Goal: Information Seeking & Learning: Check status

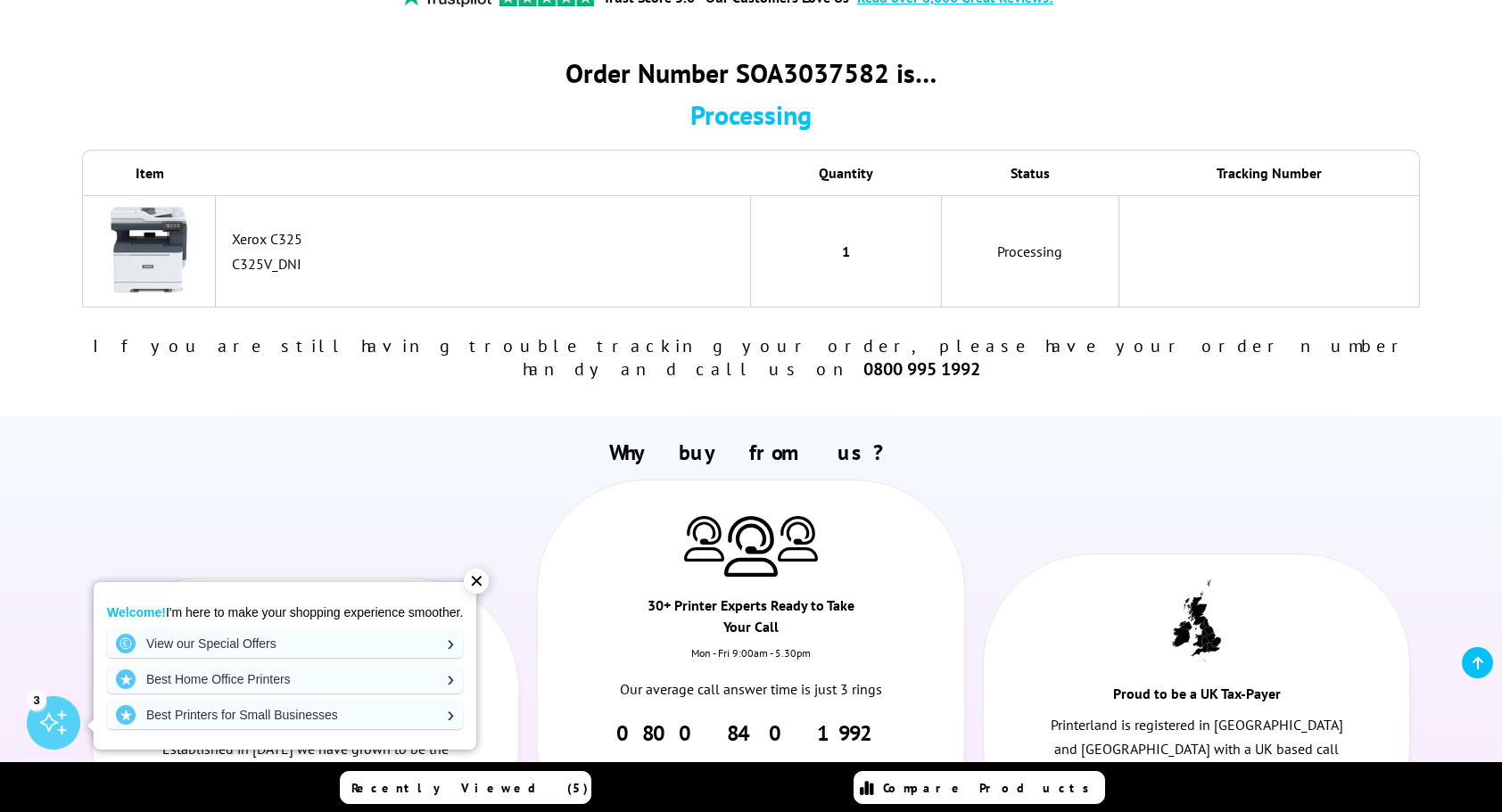
scroll to position [179, 0]
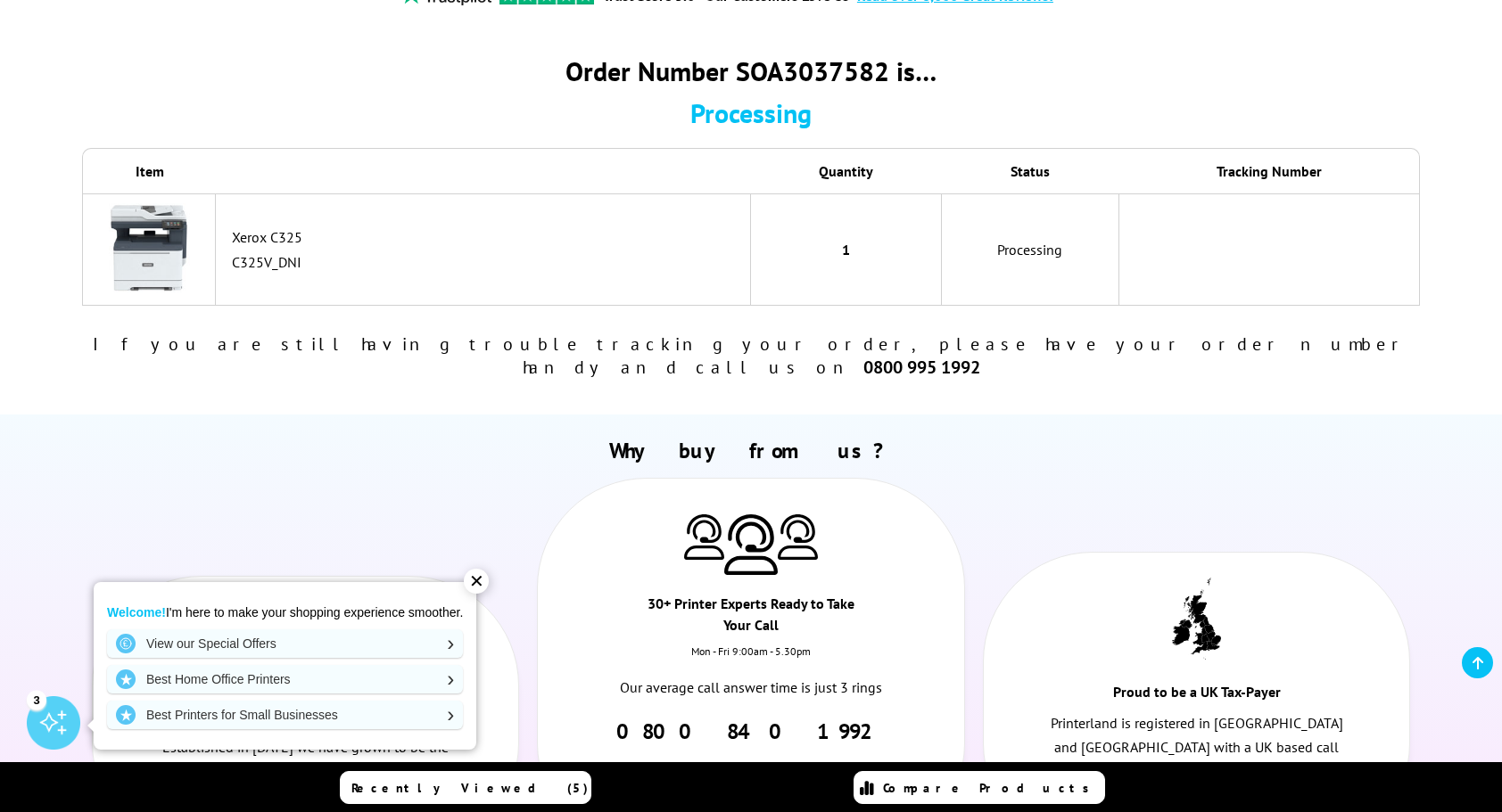
click at [158, 251] on img at bounding box center [148, 247] width 89 height 89
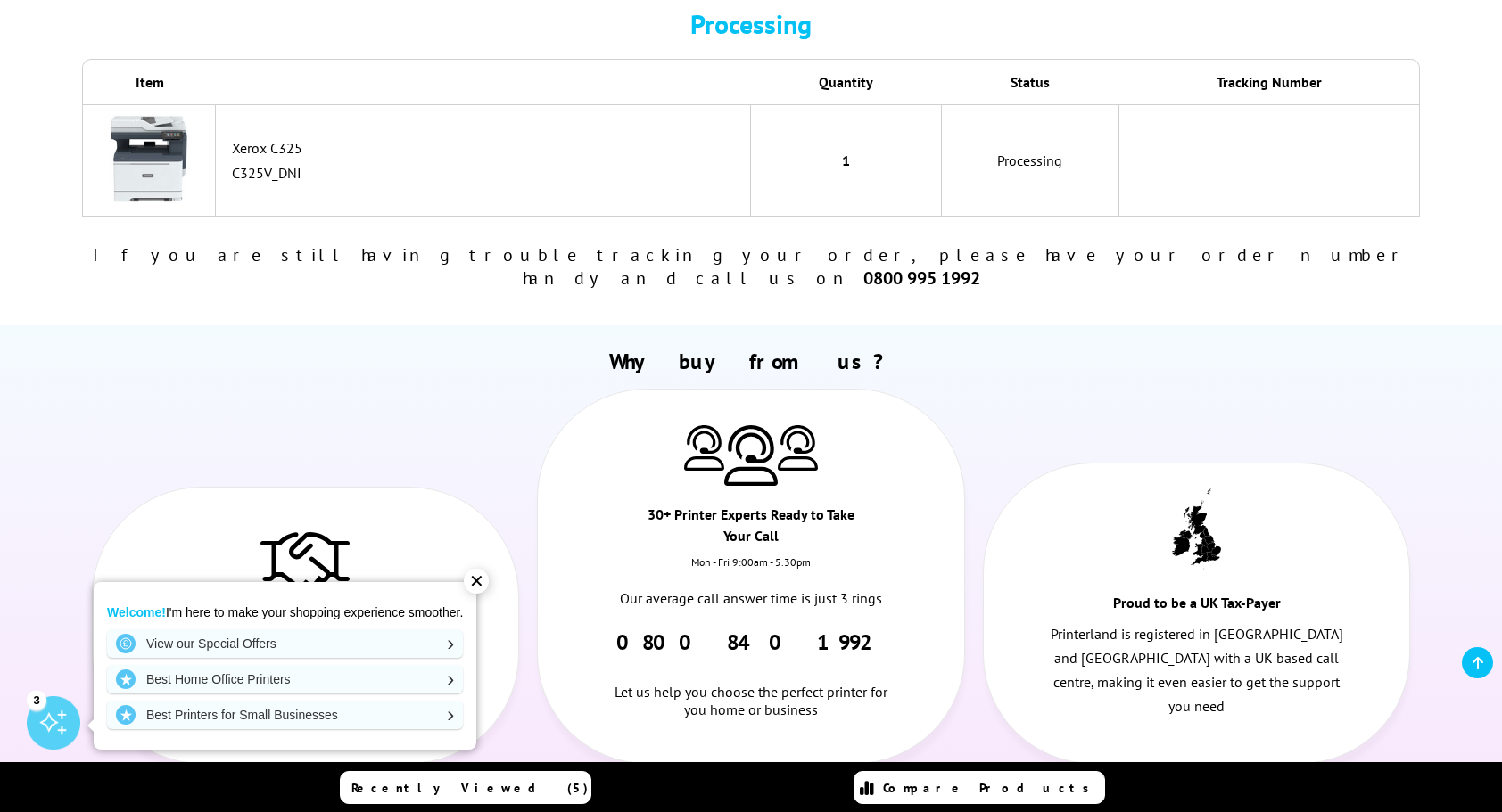
scroll to position [0, 0]
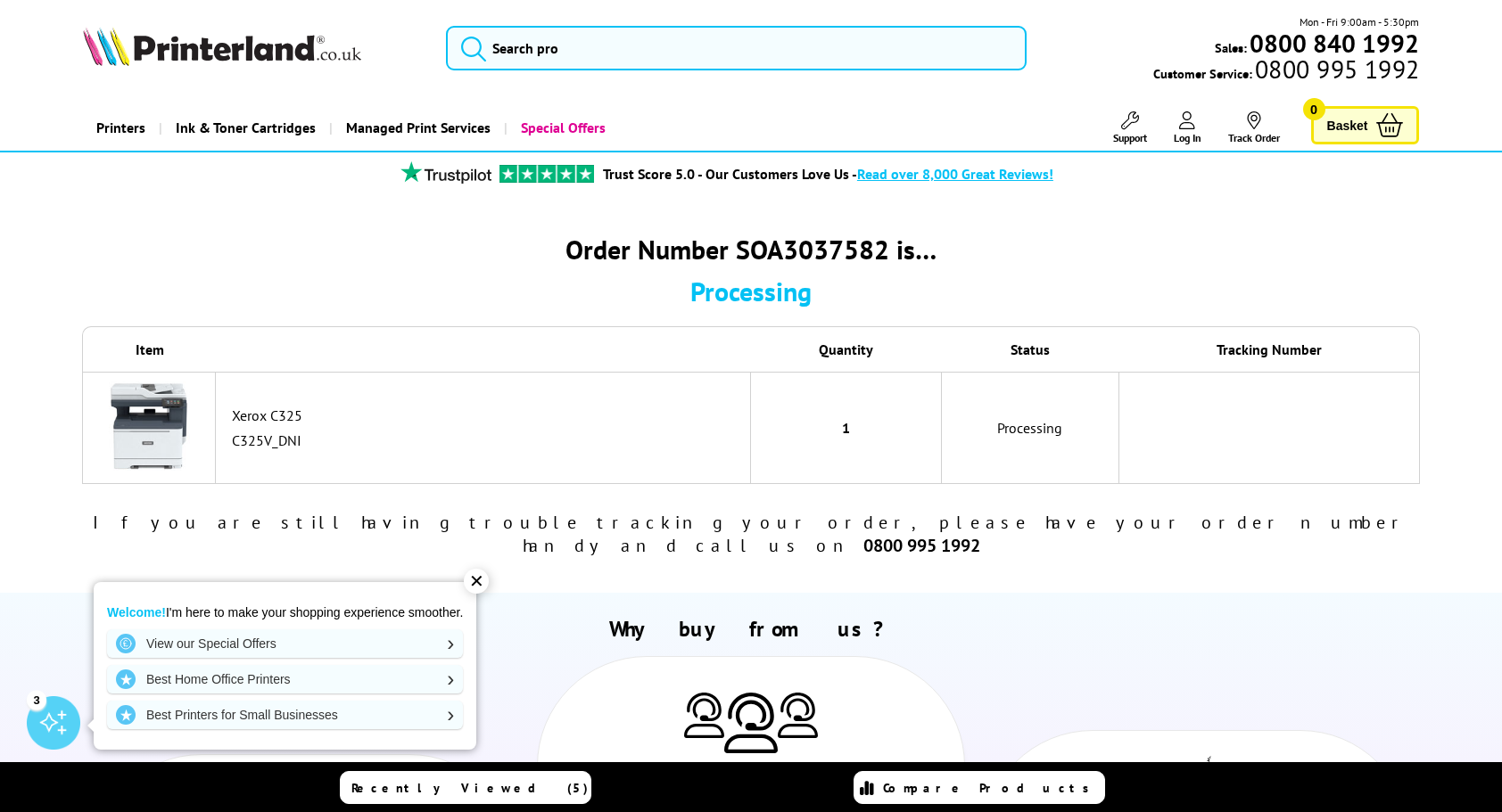
click at [1254, 132] on link "Track Order" at bounding box center [1253, 129] width 52 height 33
